Goal: Subscribe to service/newsletter

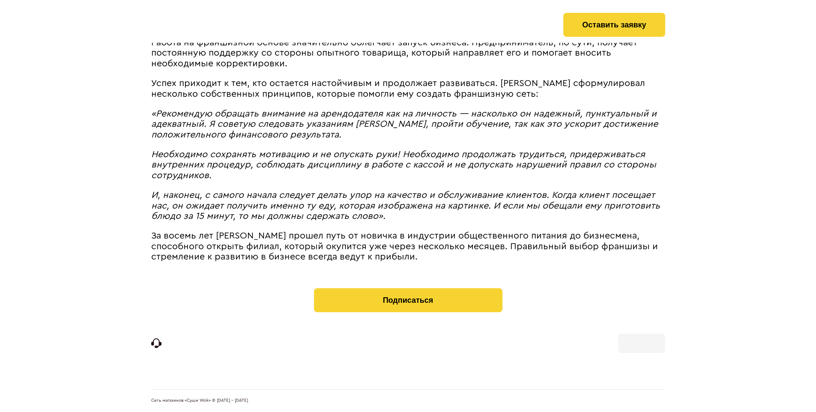
scroll to position [979, 0]
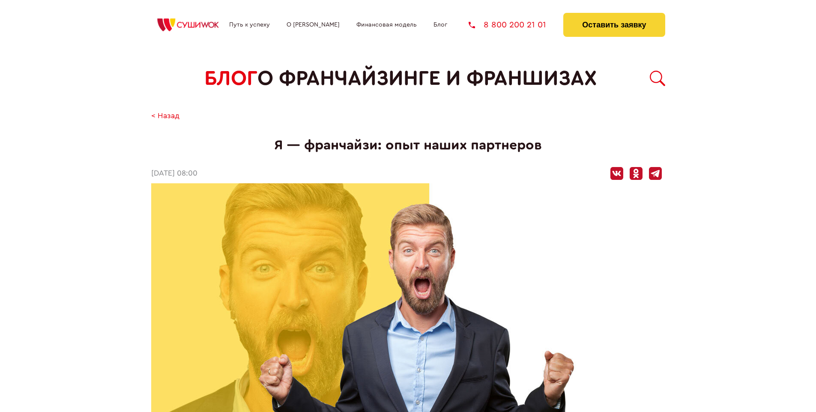
scroll to position [990, 0]
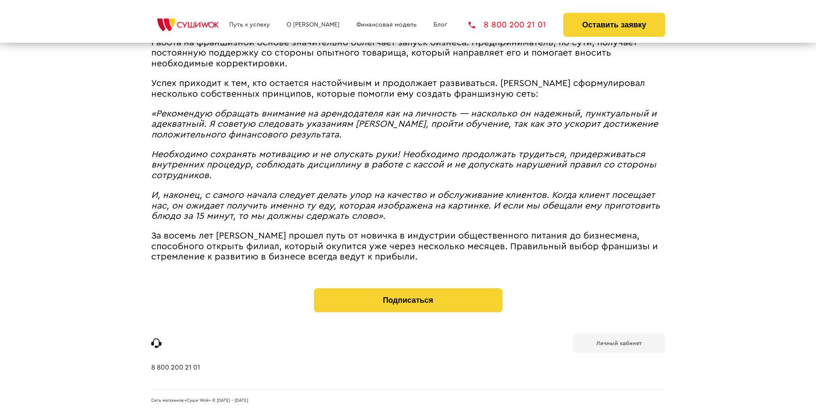
click at [618, 343] on b "Личный кабинет" at bounding box center [618, 343] width 45 height 6
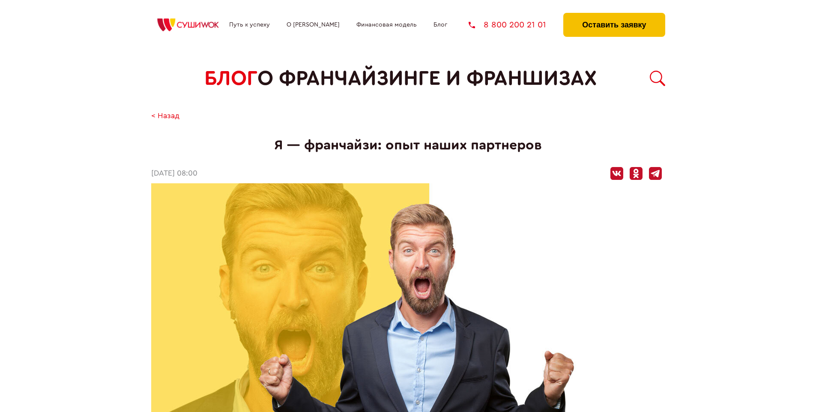
click at [614, 15] on button "Оставить заявку" at bounding box center [613, 25] width 101 height 24
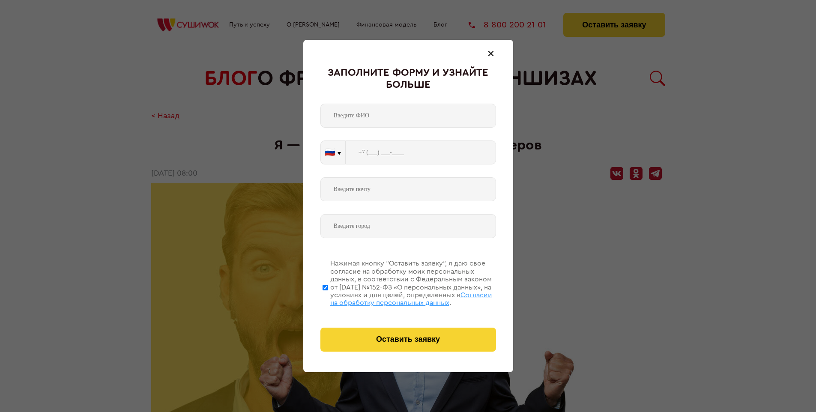
click at [397, 298] on span "Согласии на обработку персональных данных" at bounding box center [411, 299] width 162 height 15
click at [328, 298] on input "Нажимая кнопку “Оставить заявку”, я даю свое согласие на обработку моих персона…" at bounding box center [325, 287] width 6 height 69
checkbox input "false"
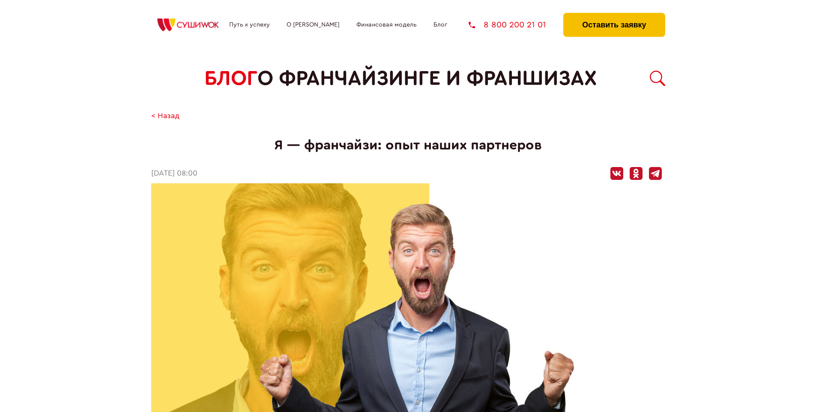
click at [614, 15] on button "Оставить заявку" at bounding box center [613, 25] width 101 height 24
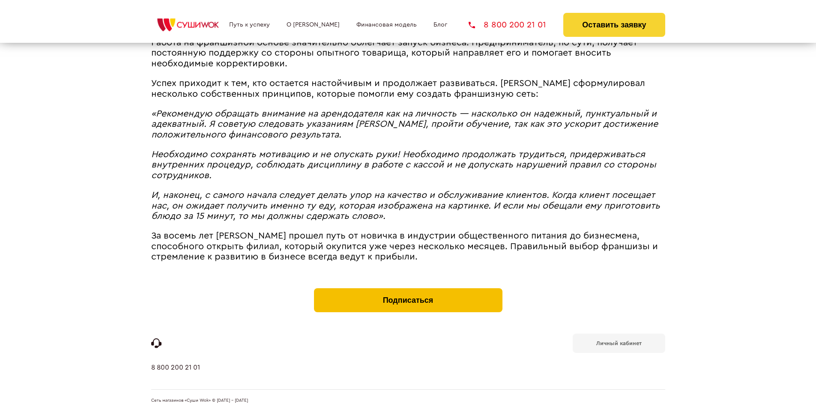
click at [408, 290] on button "Подписаться" at bounding box center [408, 300] width 188 height 24
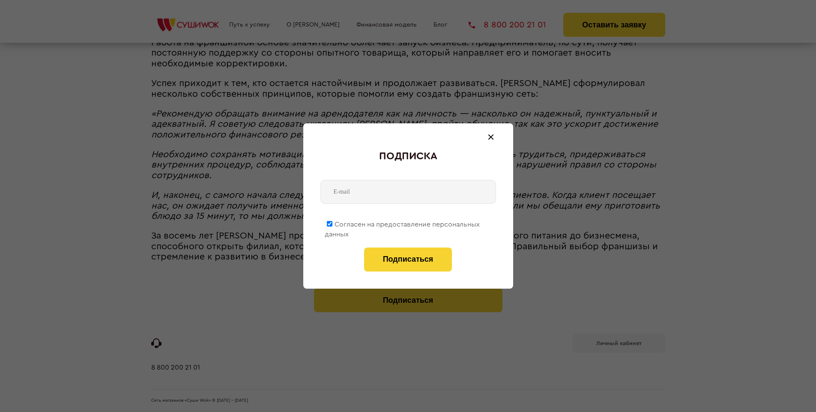
click at [403, 223] on span "Согласен на предоставление персональных данных" at bounding box center [402, 229] width 155 height 17
click at [332, 223] on input "Согласен на предоставление персональных данных" at bounding box center [330, 224] width 6 height 6
checkbox input "false"
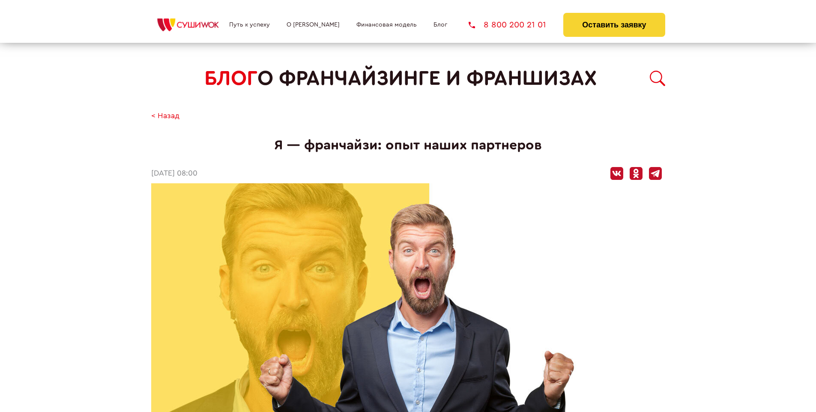
scroll to position [990, 0]
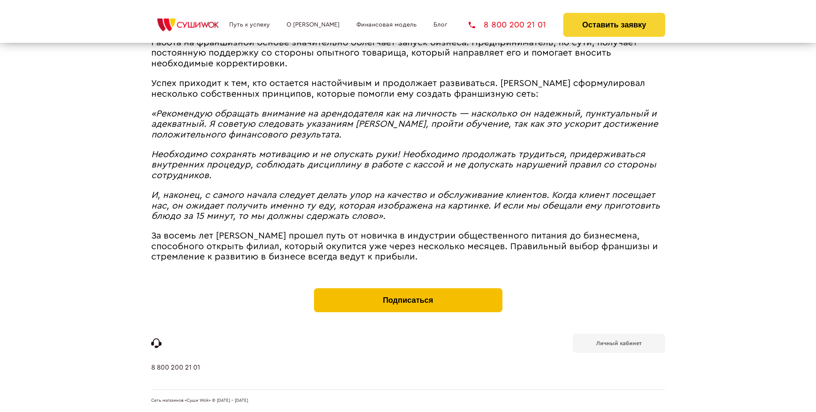
click at [408, 290] on button "Подписаться" at bounding box center [408, 300] width 188 height 24
